Goal: Navigation & Orientation: Find specific page/section

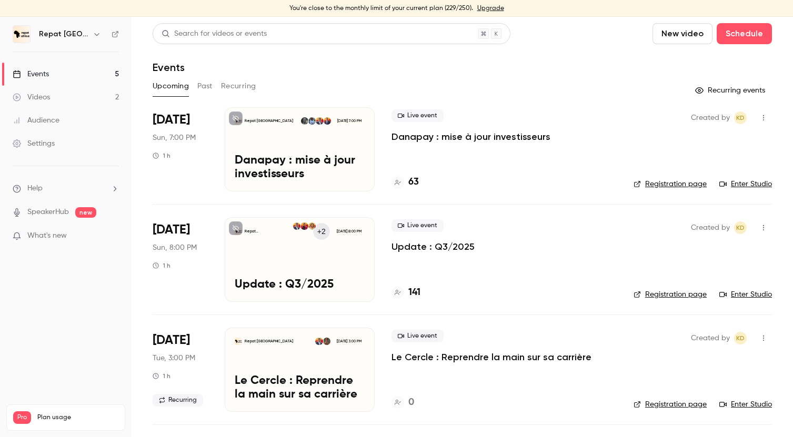
click at [319, 280] on p "Update : Q3/2025" at bounding box center [300, 285] width 130 height 14
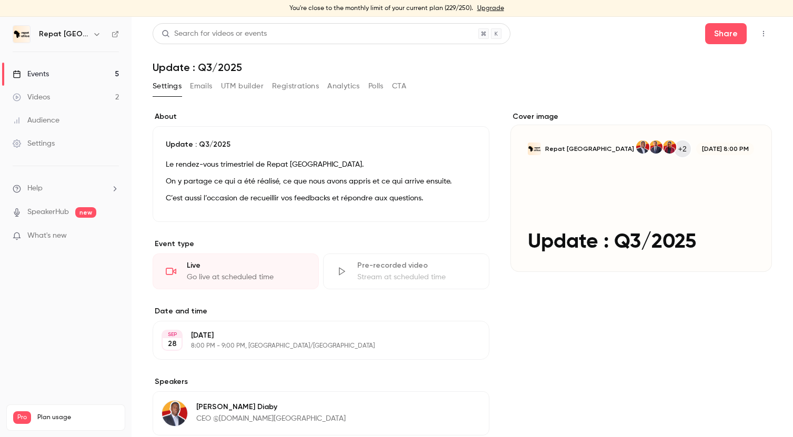
scroll to position [4, 0]
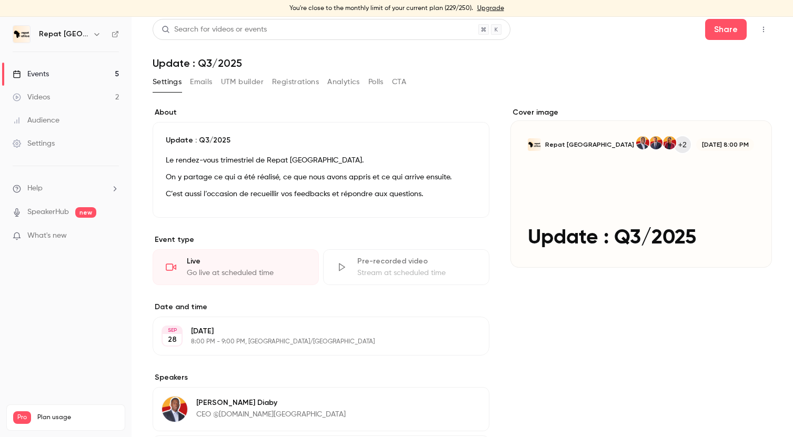
click at [87, 72] on link "Events 5" at bounding box center [66, 74] width 132 height 23
